Goal: Task Accomplishment & Management: Complete application form

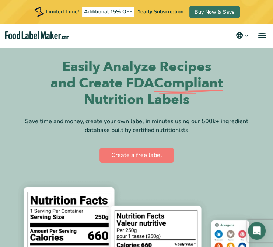
click at [162, 138] on div "Easily Analyze Recipes and Create FDA Compliant Nutrition Labels Save time and …" at bounding box center [136, 111] width 249 height 105
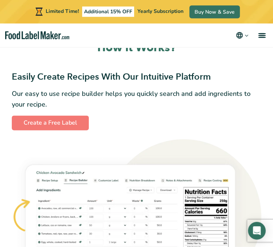
scroll to position [479, 0]
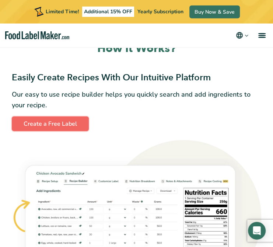
click at [47, 122] on link "Create a Free Label" at bounding box center [50, 123] width 77 height 15
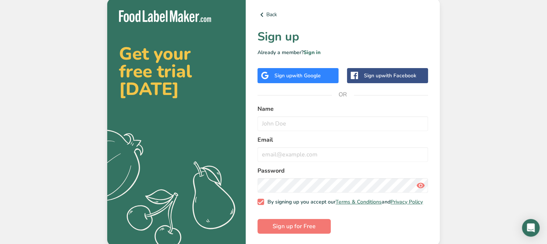
click at [273, 108] on label "Name" at bounding box center [343, 109] width 171 height 9
click at [272, 106] on label "Name" at bounding box center [343, 109] width 171 height 9
click at [273, 77] on div "Sign up with Google" at bounding box center [297, 76] width 46 height 8
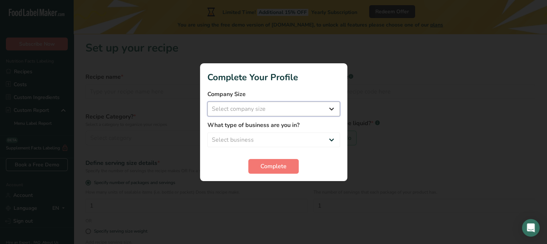
click at [207, 102] on select "Select company size Fewer than 10 Employees 10 to 50 Employees 51 to 500 Employ…" at bounding box center [273, 109] width 133 height 15
select select "1"
click option "Fewer than 10 Employees" at bounding box center [0, 0] width 0 height 0
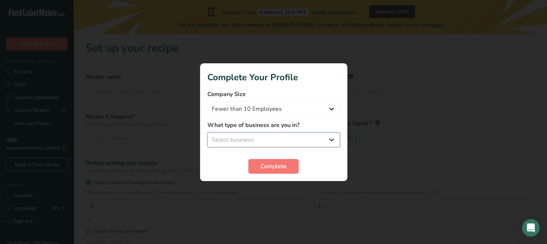
click at [207, 133] on select "Select business Packaged Food Manufacturer Restaurant & Cafe Bakery Meal Plans …" at bounding box center [273, 140] width 133 height 15
select select "5"
click option "Nutritionist" at bounding box center [0, 0] width 0 height 0
click at [276, 169] on span "Complete" at bounding box center [273, 166] width 26 height 9
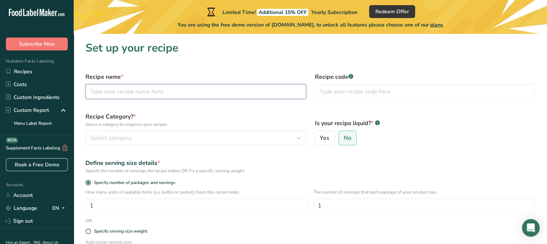
click at [133, 96] on input "text" at bounding box center [195, 91] width 221 height 15
type input "salmon"
